Goal: Contribute content: Contribute content

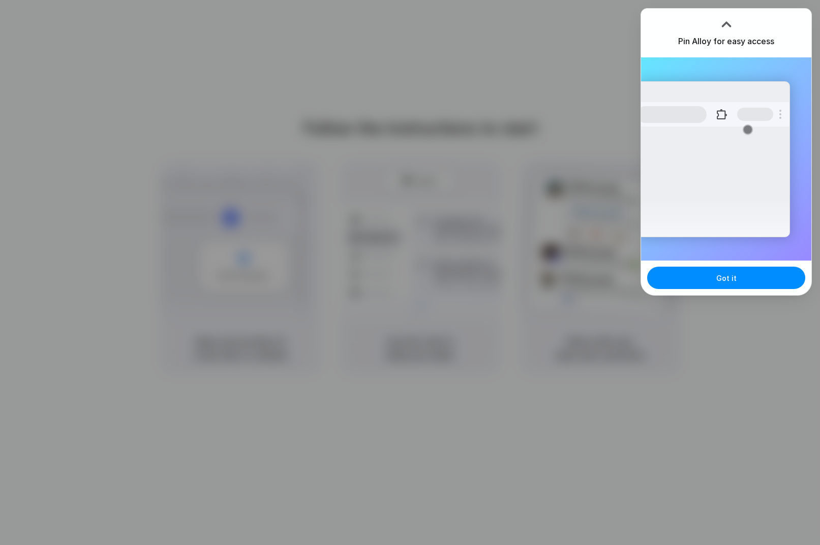
click at [674, 91] on div "Extensions Alloy · AI Prototyping for..." at bounding box center [713, 159] width 154 height 156
click at [710, 278] on button "Got it" at bounding box center [726, 278] width 158 height 22
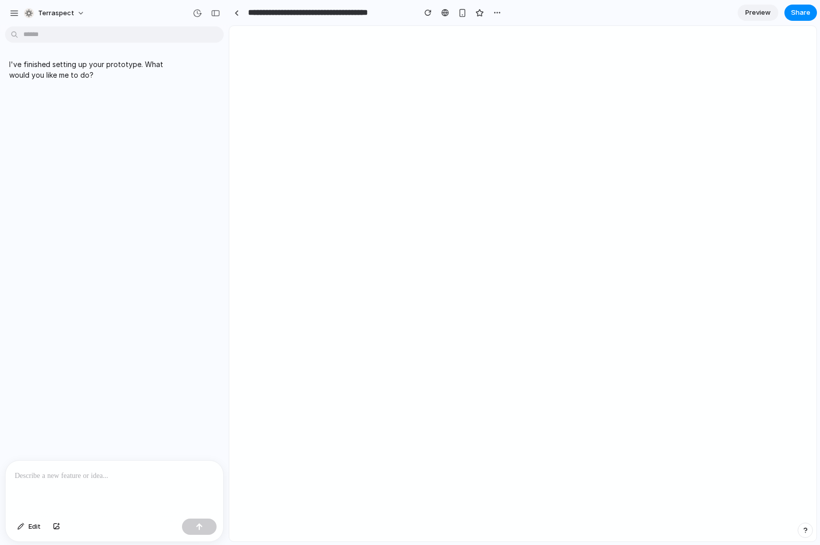
click at [108, 477] on p at bounding box center [114, 476] width 199 height 12
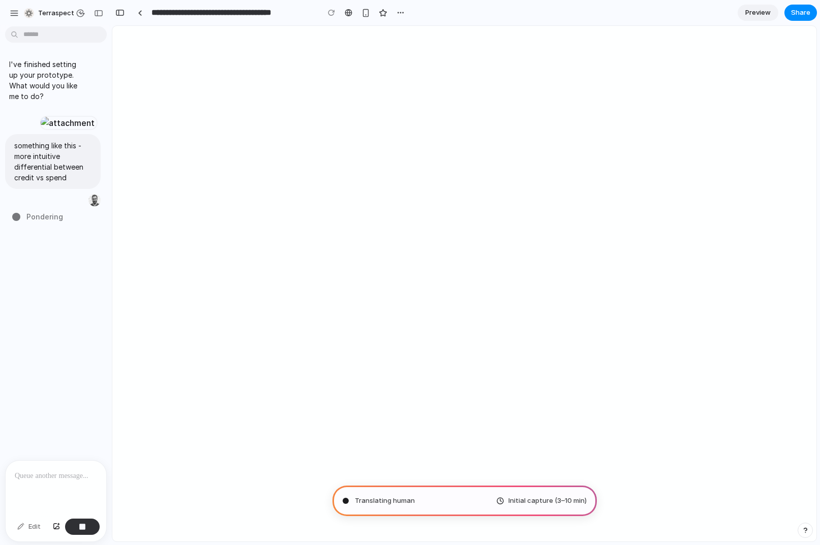
type input "**********"
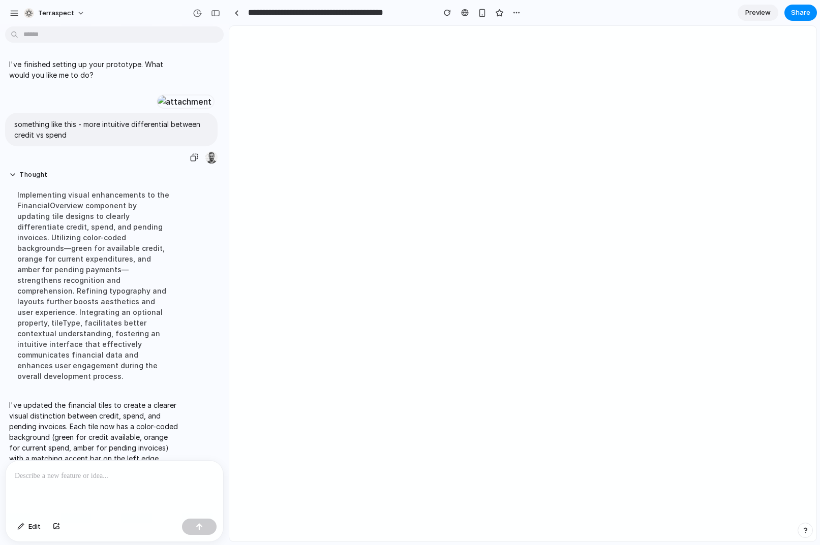
click at [157, 109] on div at bounding box center [185, 102] width 56 height 14
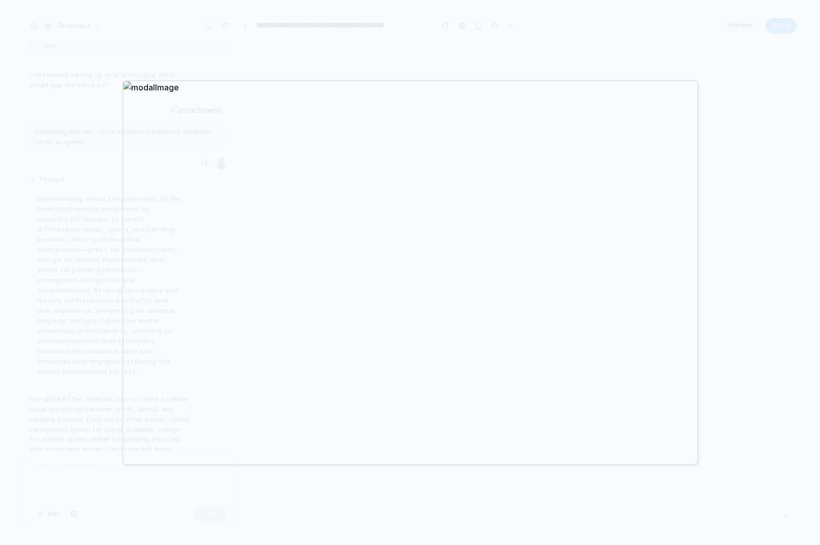
click at [77, 199] on div at bounding box center [410, 272] width 820 height 545
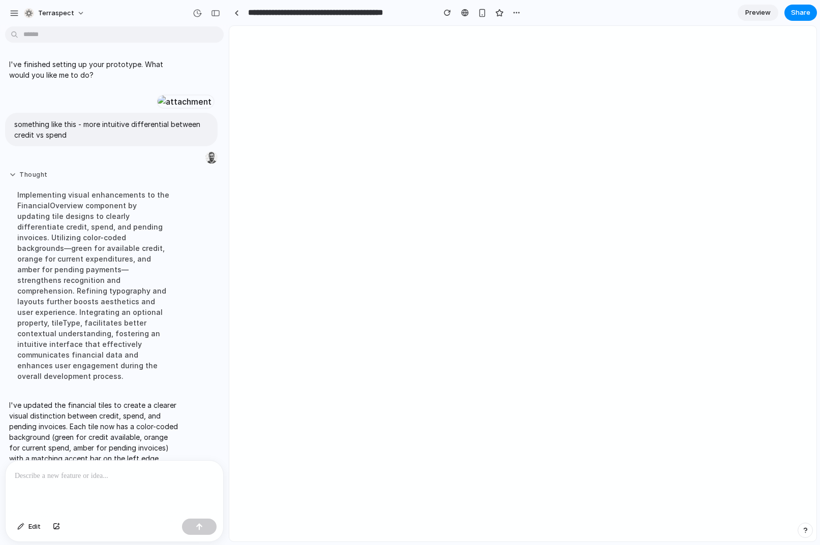
scroll to position [132, 0]
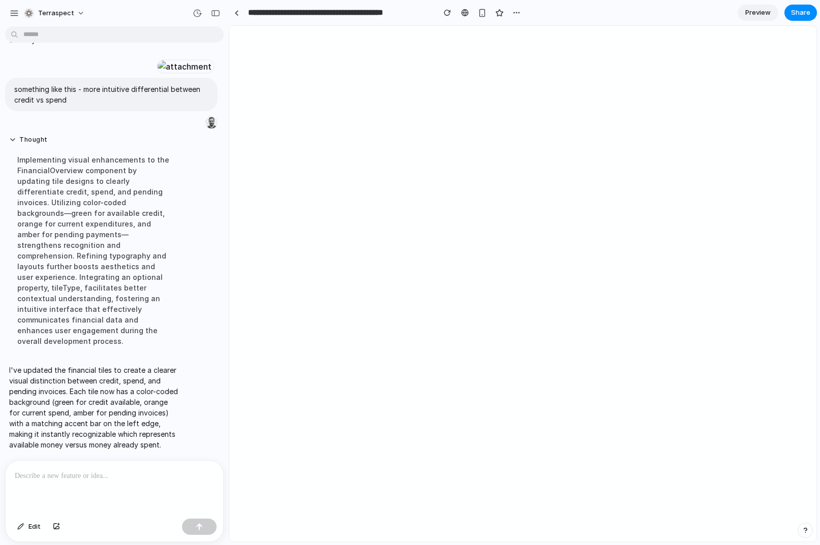
click at [60, 481] on p at bounding box center [114, 476] width 199 height 12
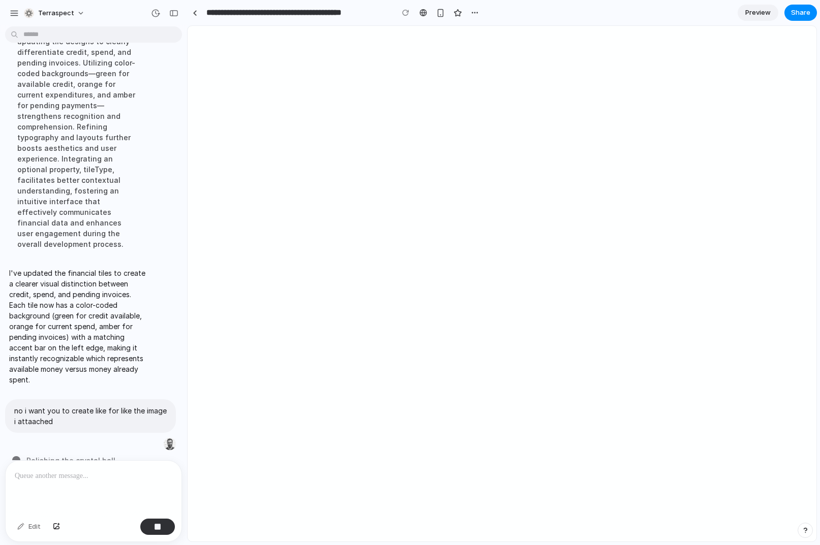
scroll to position [181, 0]
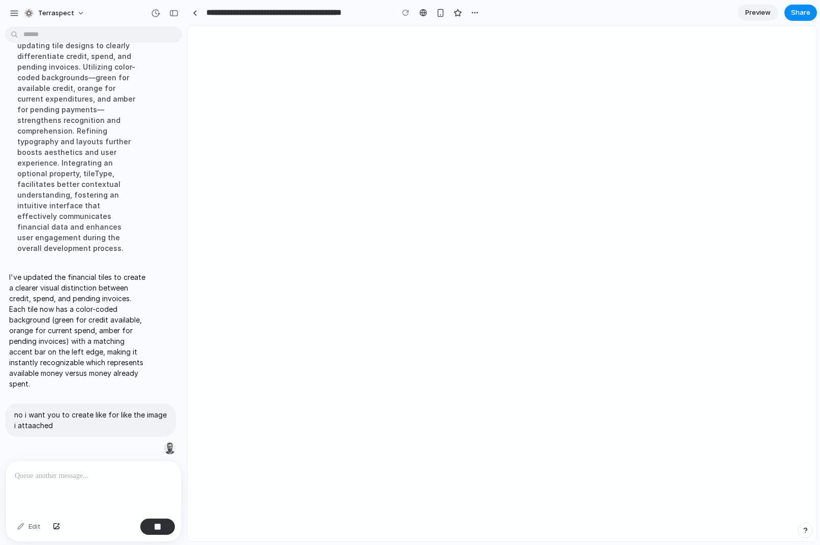
drag, startPoint x: 227, startPoint y: 312, endPoint x: 187, endPoint y: 312, distance: 40.2
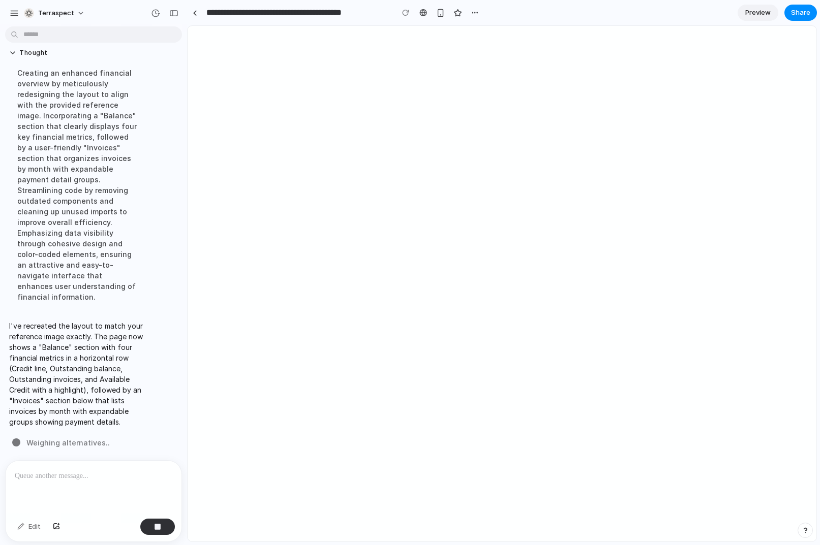
scroll to position [383, 0]
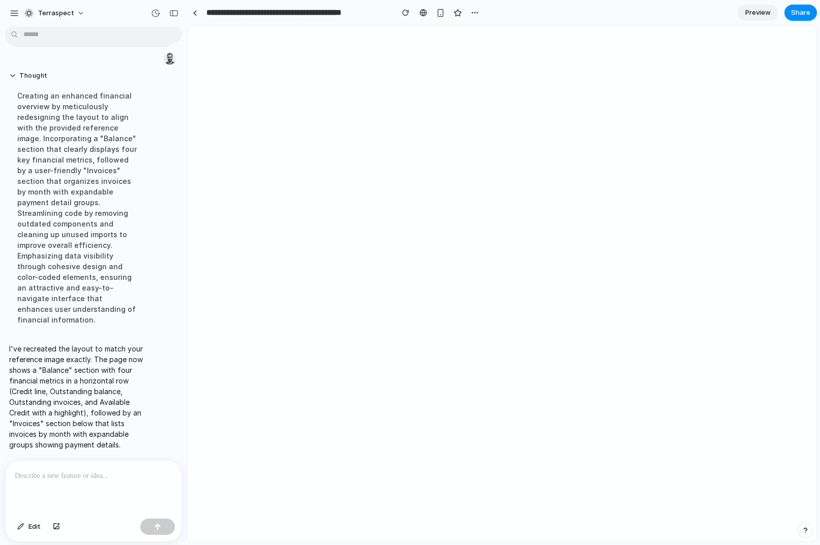
click at [82, 488] on div at bounding box center [94, 488] width 176 height 54
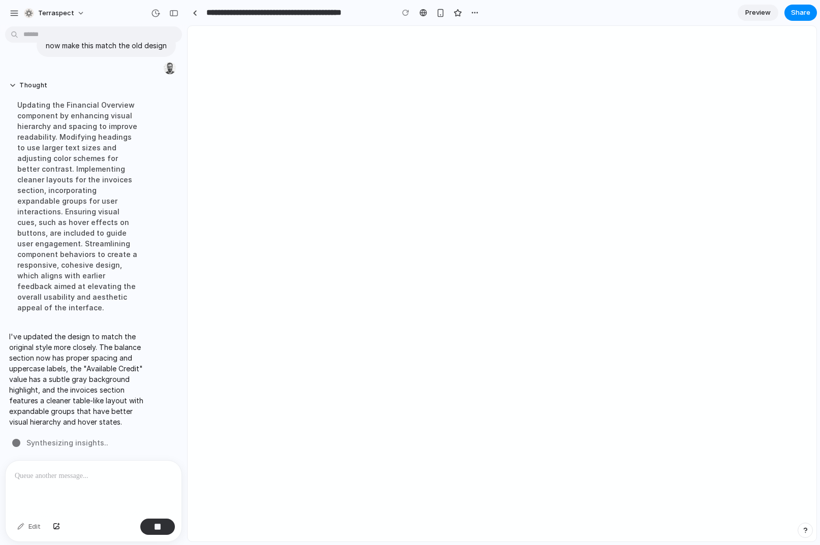
scroll to position [551, 0]
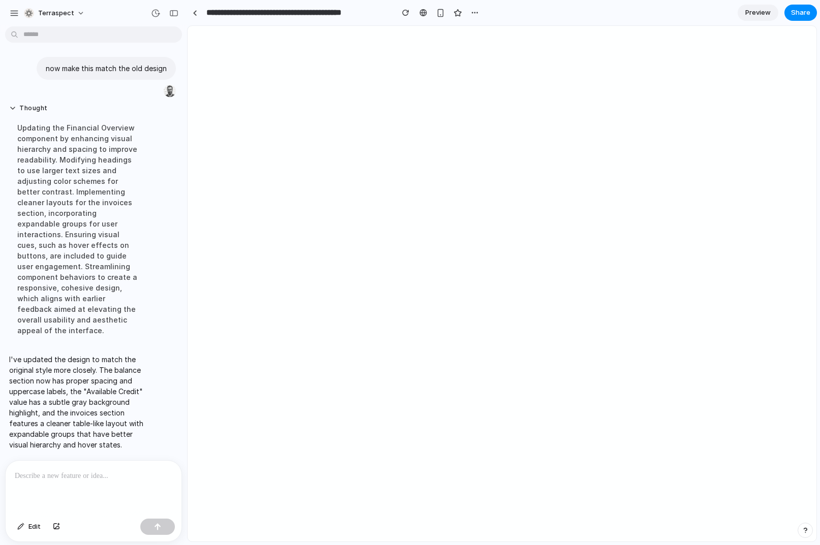
click at [55, 488] on div at bounding box center [94, 488] width 176 height 54
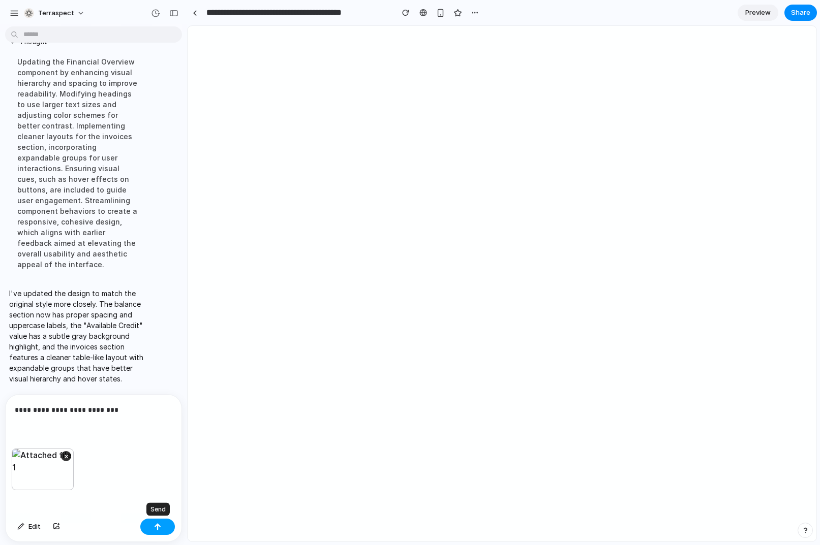
click at [155, 526] on div "button" at bounding box center [157, 527] width 7 height 7
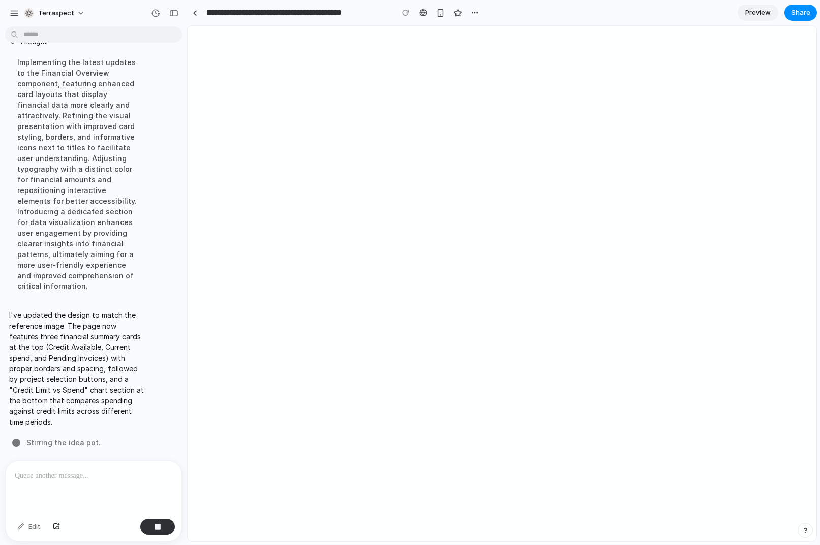
scroll to position [878, 0]
